Goal: Task Accomplishment & Management: Manage account settings

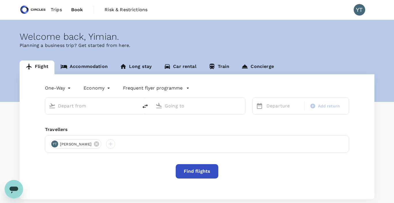
type input "Soekarno-Hatta Intl (CGK)"
type input "Singapore Changi (SIN)"
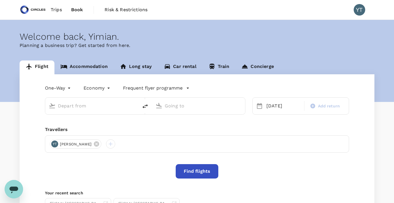
type input "Soekarno-Hatta Intl (CGK)"
type input "Singapore Changi (SIN)"
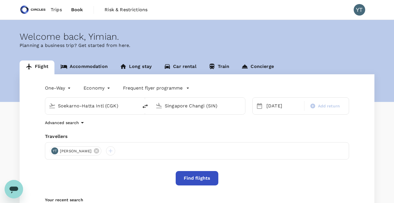
click at [56, 10] on span "Trips" at bounding box center [56, 9] width 11 height 7
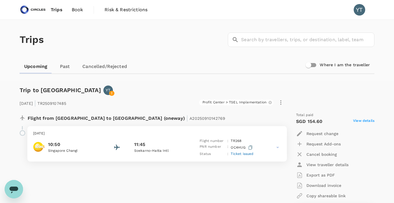
click at [75, 12] on span "Book" at bounding box center [78, 9] width 12 height 7
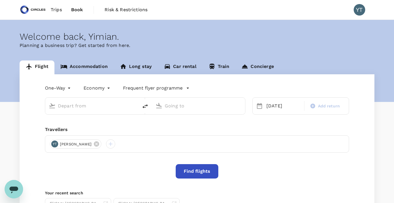
type input "Soekarno-Hatta Intl (CGK)"
type input "Singapore Changi (SIN)"
type input "Soekarno-Hatta Intl (CGK)"
type input "Singapore Changi (SIN)"
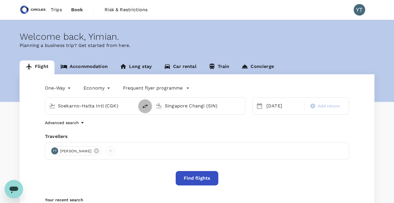
drag, startPoint x: 146, startPoint y: 106, endPoint x: 180, endPoint y: 110, distance: 33.8
click at [146, 106] on icon "delete" at bounding box center [145, 106] width 7 height 7
type input "Singapore Changi (SIN)"
type input "Soekarno-Hatta Intl (CGK)"
click at [271, 108] on div "19 Sep" at bounding box center [283, 106] width 39 height 12
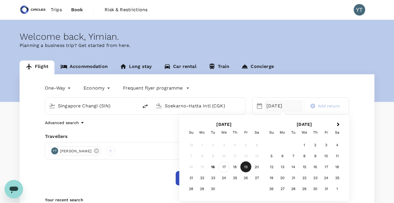
click at [225, 167] on div "17" at bounding box center [223, 166] width 11 height 11
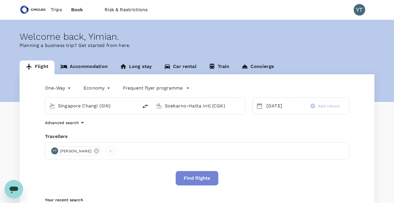
click at [193, 176] on button "Find flights" at bounding box center [197, 178] width 43 height 14
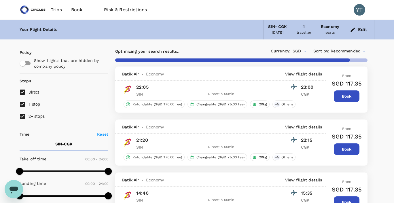
type input "1905"
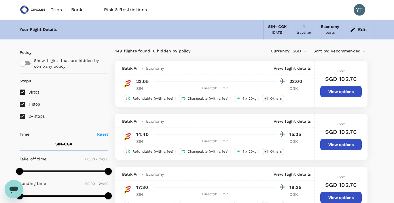
click at [23, 117] on input "2+ stops" at bounding box center [22, 116] width 12 height 12
checkbox input "false"
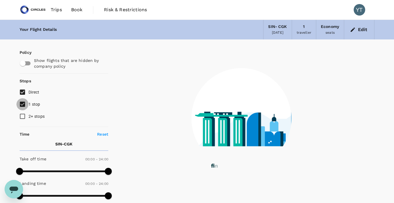
click at [23, 105] on input "1 stop" at bounding box center [22, 104] width 12 height 12
checkbox input "false"
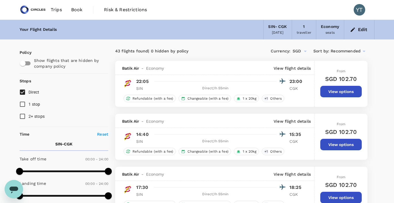
click at [364, 52] on icon at bounding box center [363, 51] width 7 height 7
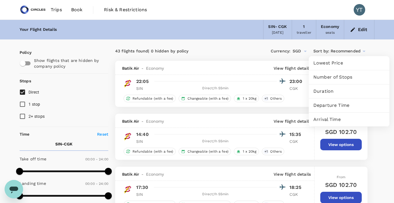
drag, startPoint x: 339, startPoint y: 103, endPoint x: 336, endPoint y: 102, distance: 2.9
click at [339, 103] on span "Departure Time" at bounding box center [348, 105] width 71 height 7
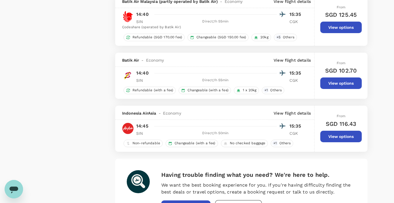
scroll to position [1036, 0]
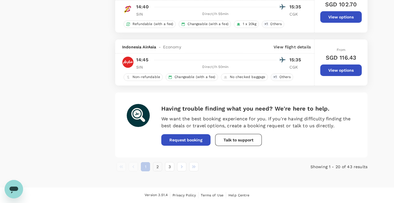
click at [158, 168] on button "2" at bounding box center [157, 166] width 9 height 9
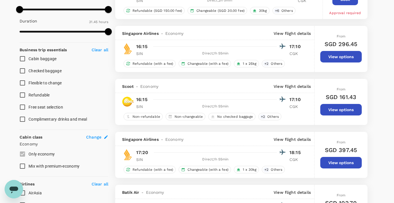
scroll to position [186, 0]
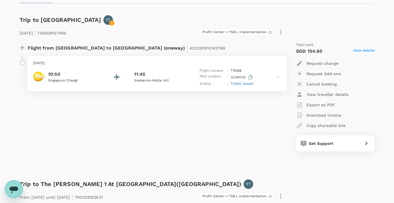
scroll to position [75, 0]
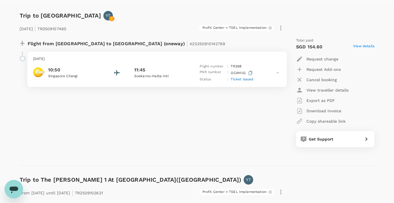
click at [321, 60] on p "Request change" at bounding box center [322, 59] width 32 height 6
click at [335, 74] on li "Change travel dates" at bounding box center [328, 73] width 64 height 10
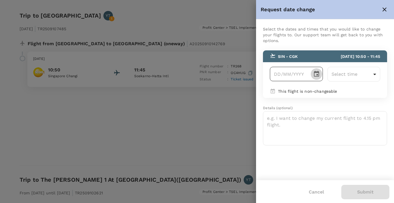
click at [317, 74] on icon "Choose date" at bounding box center [316, 74] width 7 height 7
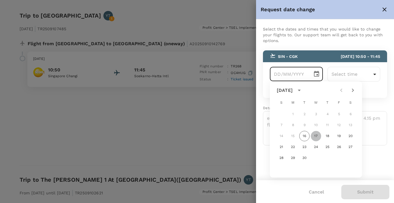
click at [317, 136] on button "17" at bounding box center [316, 136] width 10 height 10
type input "[DATE]"
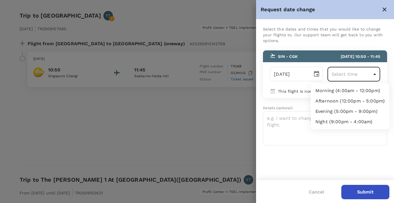
click at [367, 103] on li "Afternoon (12:00pm - 5:00pm)" at bounding box center [350, 101] width 79 height 10
type input "12:00-17:00"
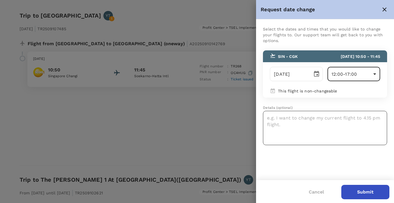
click at [306, 122] on textarea at bounding box center [325, 128] width 124 height 34
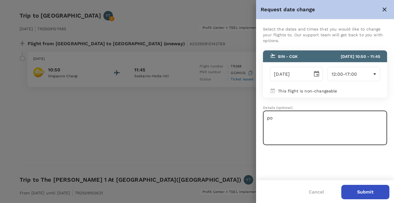
type textarea "p"
type textarea "Possible to change to a 1615hr flight: SQ Scoot What are the rates?"
click at [369, 190] on button "Submit" at bounding box center [365, 192] width 48 height 14
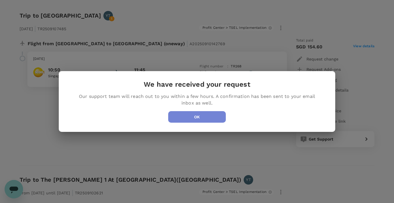
click at [205, 119] on button "OK" at bounding box center [197, 117] width 58 height 12
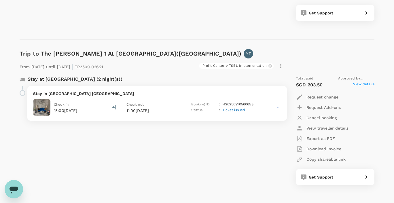
scroll to position [200, 0]
